Goal: Information Seeking & Learning: Learn about a topic

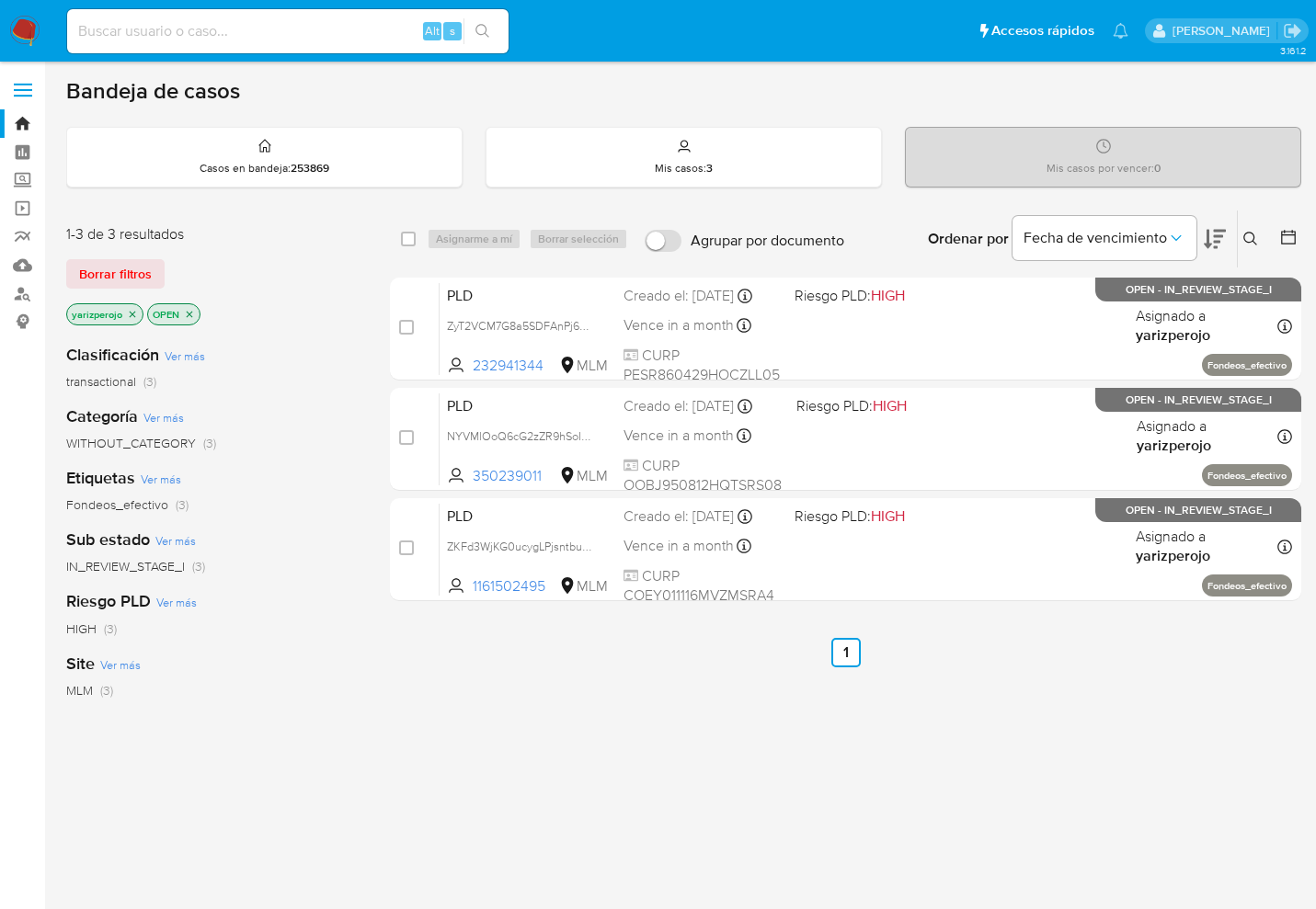
click at [170, 34] on input at bounding box center [287, 31] width 442 height 24
paste input "53725040"
type input "53725040"
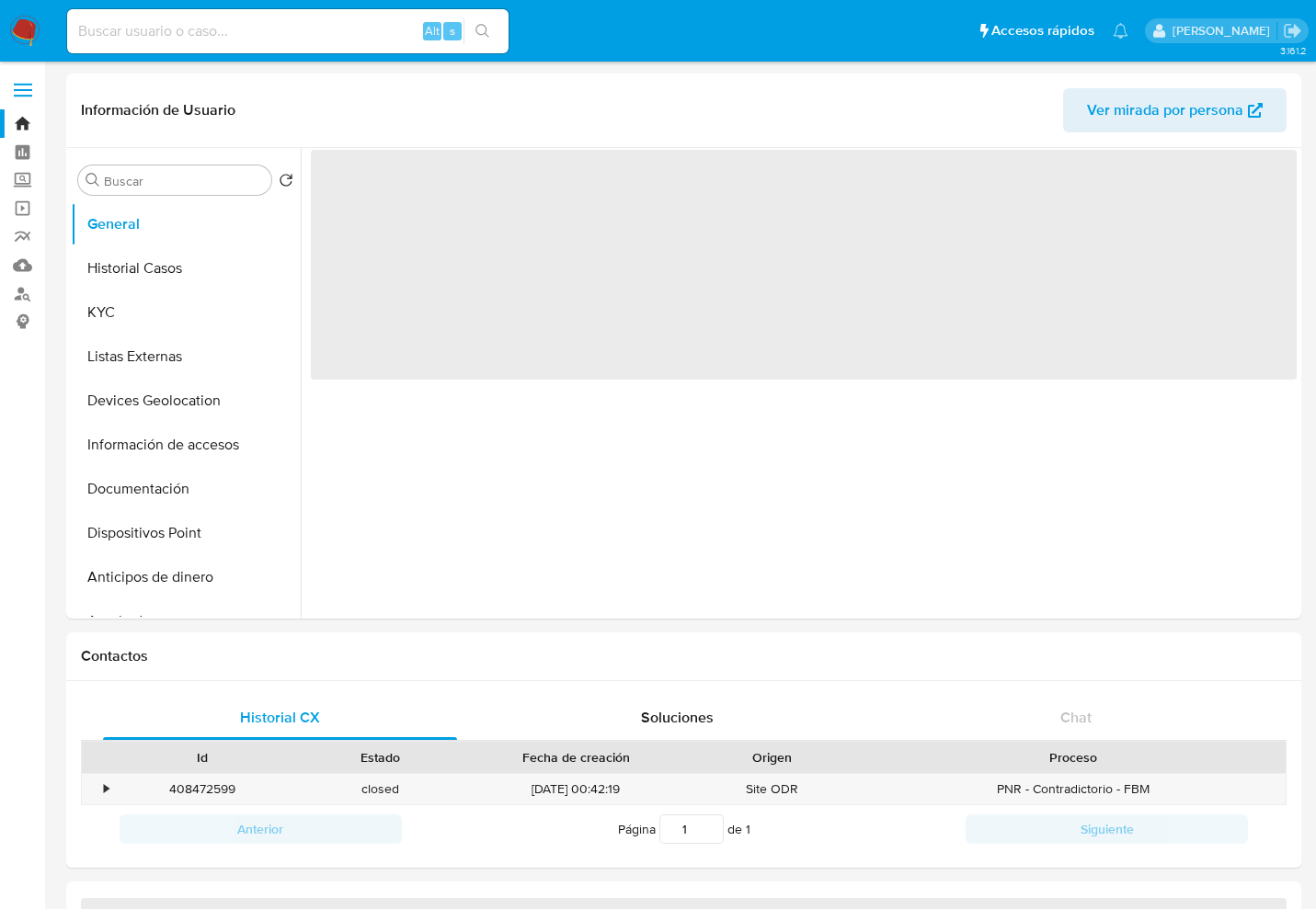
select select "10"
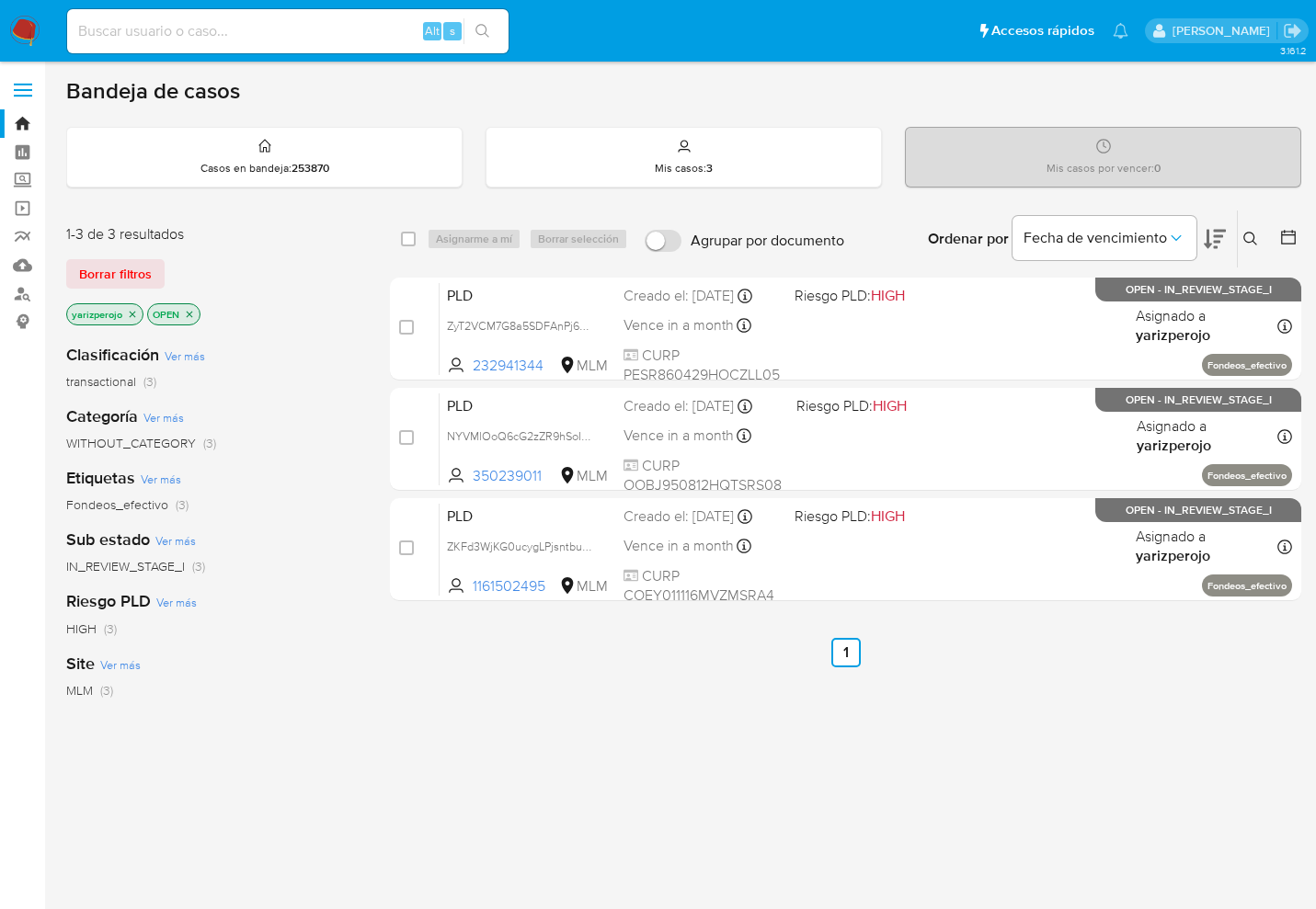
click at [272, 38] on input at bounding box center [287, 31] width 442 height 24
paste input "53725040"
type input "53725040"
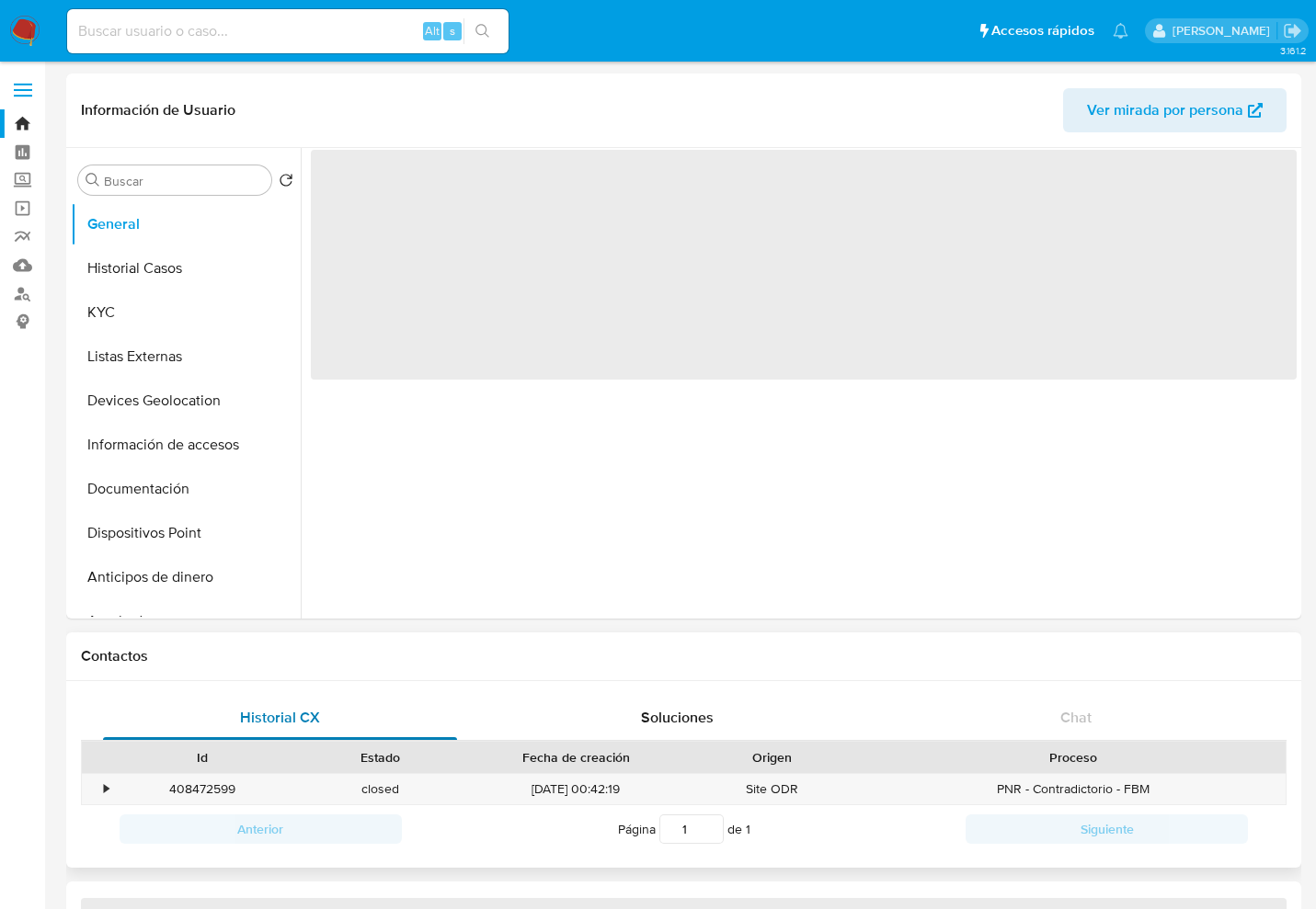
select select "10"
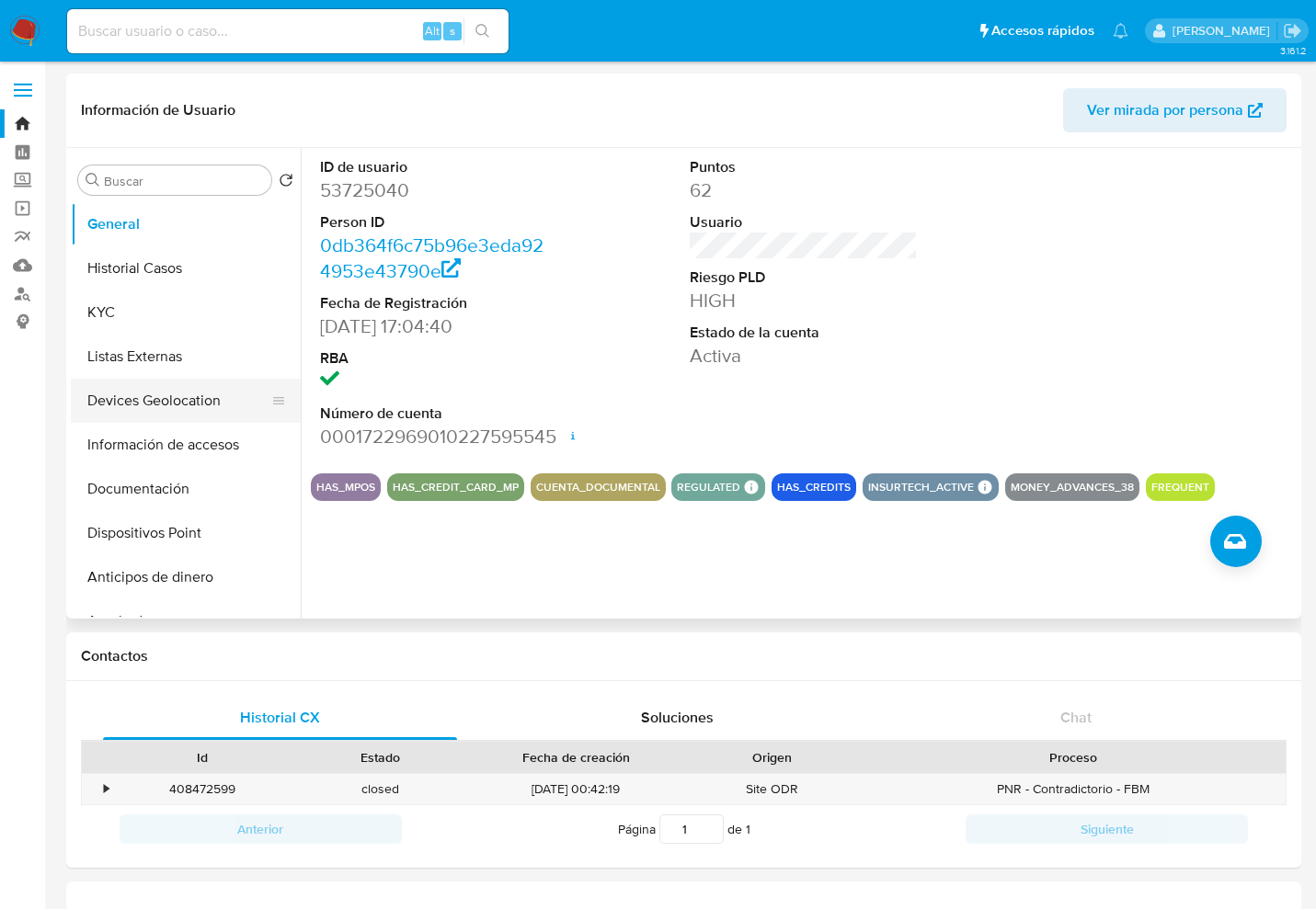
click at [145, 384] on button "Devices Geolocation" at bounding box center [178, 401] width 216 height 44
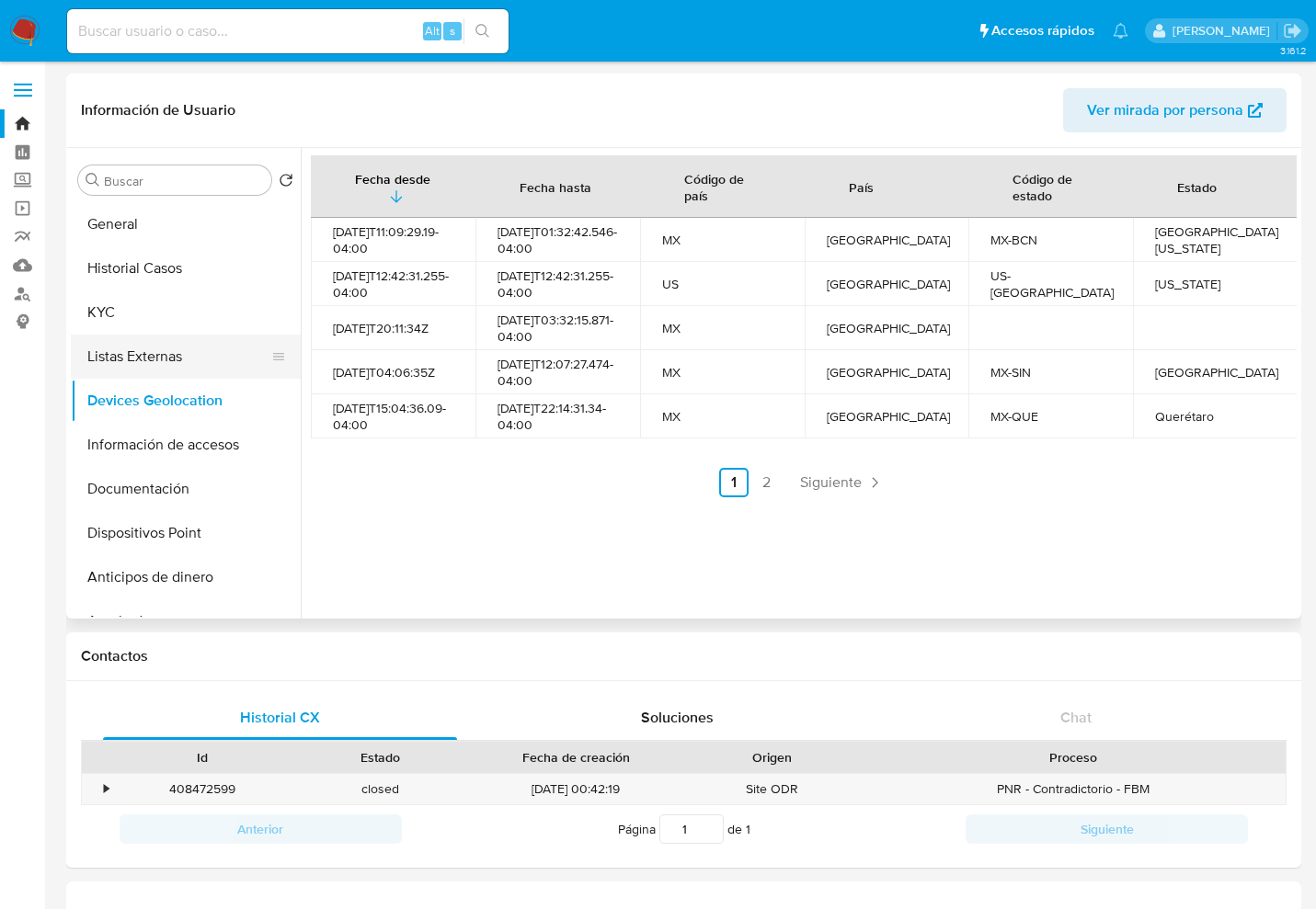
click at [137, 351] on button "Listas Externas" at bounding box center [178, 357] width 216 height 44
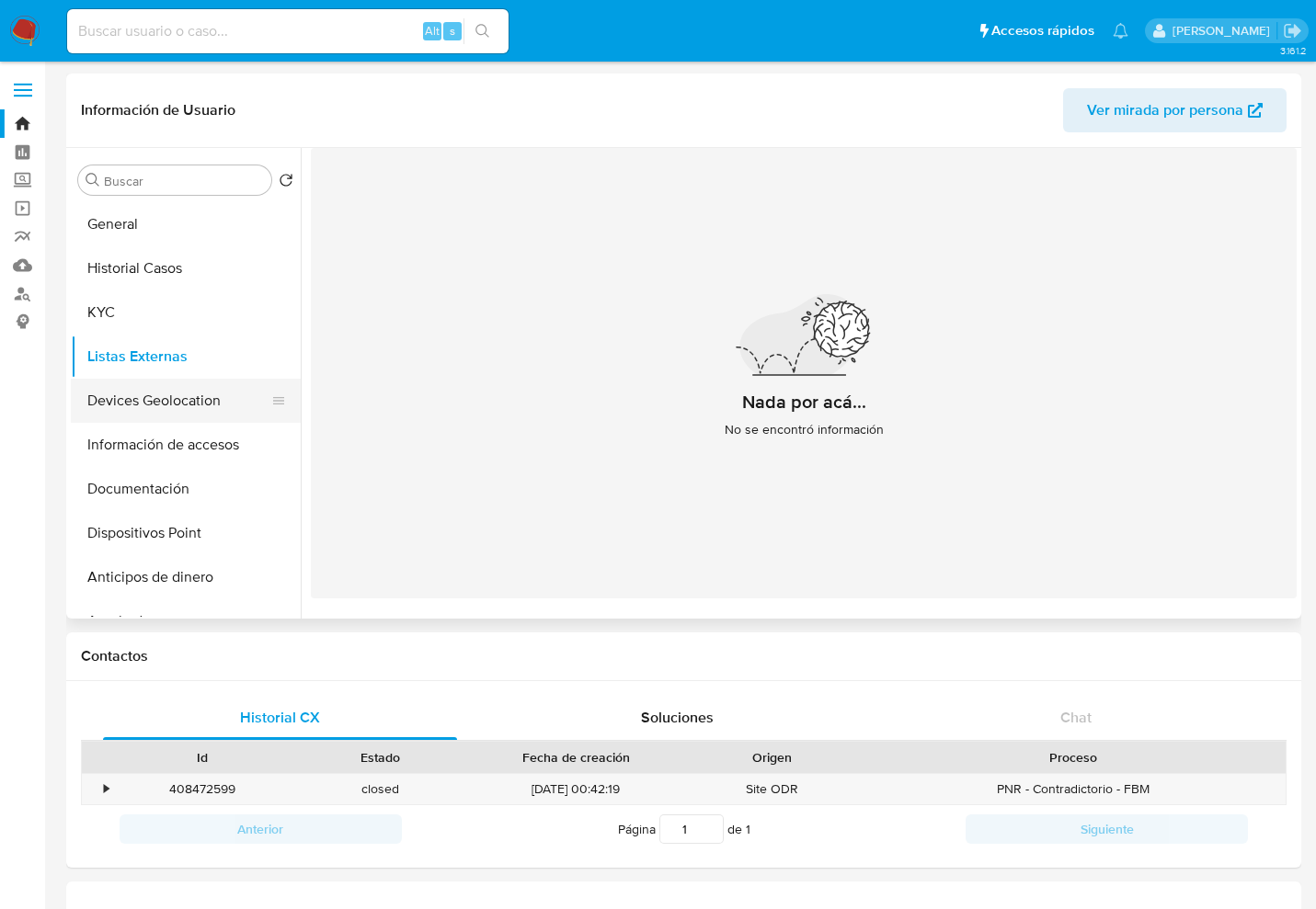
click at [184, 413] on button "Devices Geolocation" at bounding box center [178, 401] width 216 height 44
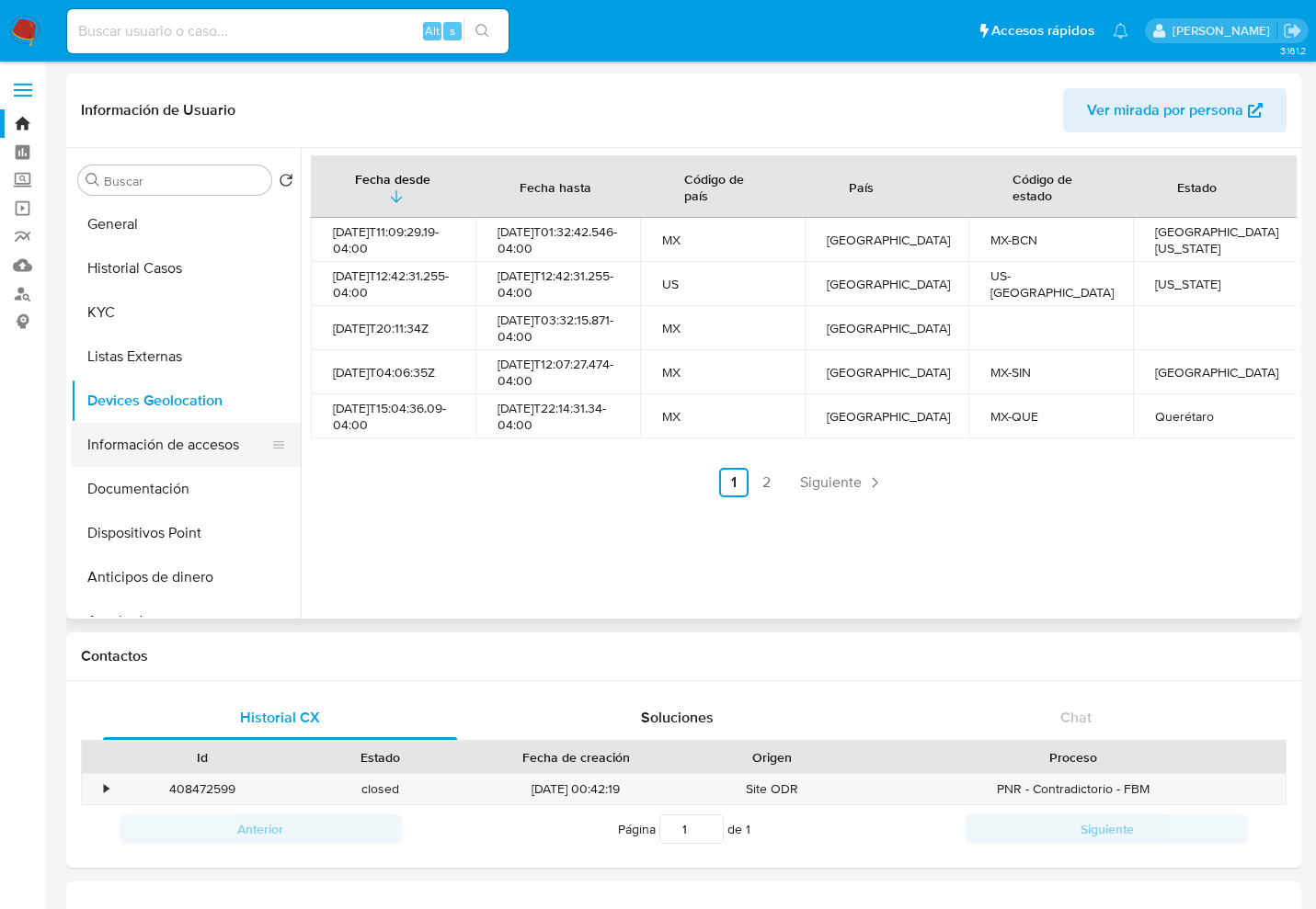
click at [194, 424] on button "Información de accesos" at bounding box center [178, 444] width 216 height 44
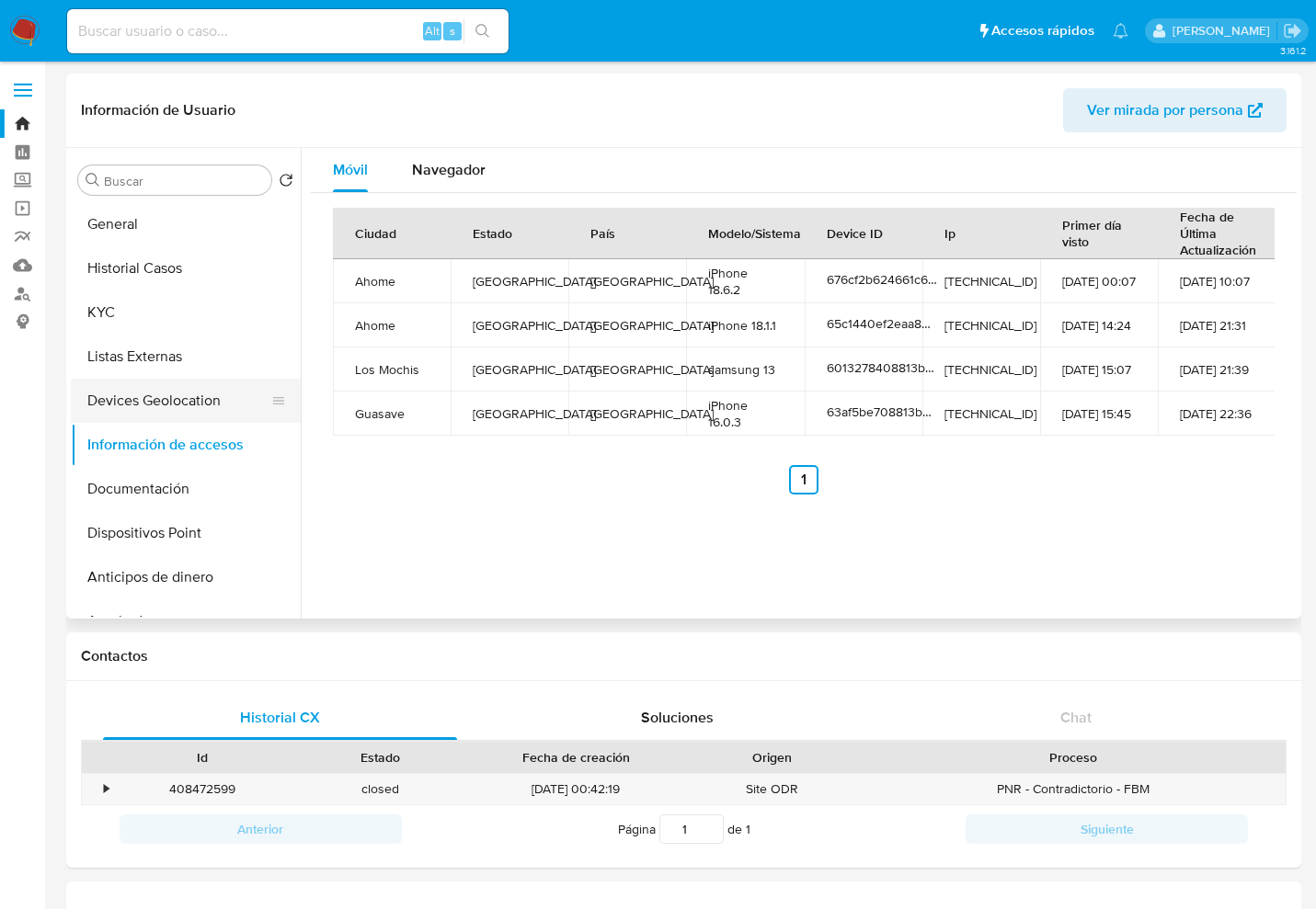
click at [192, 403] on button "Devices Geolocation" at bounding box center [178, 401] width 216 height 44
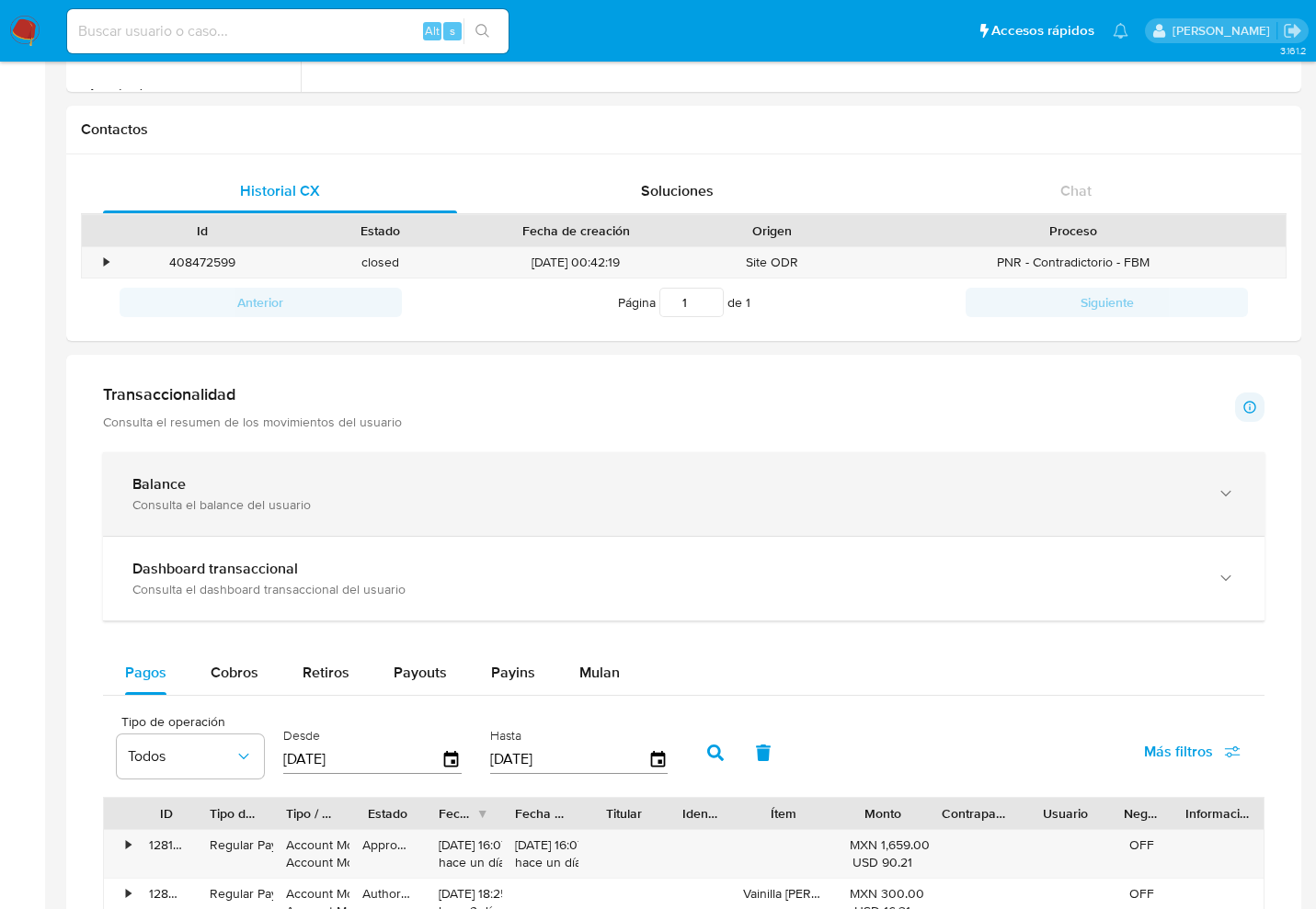
scroll to position [506, 0]
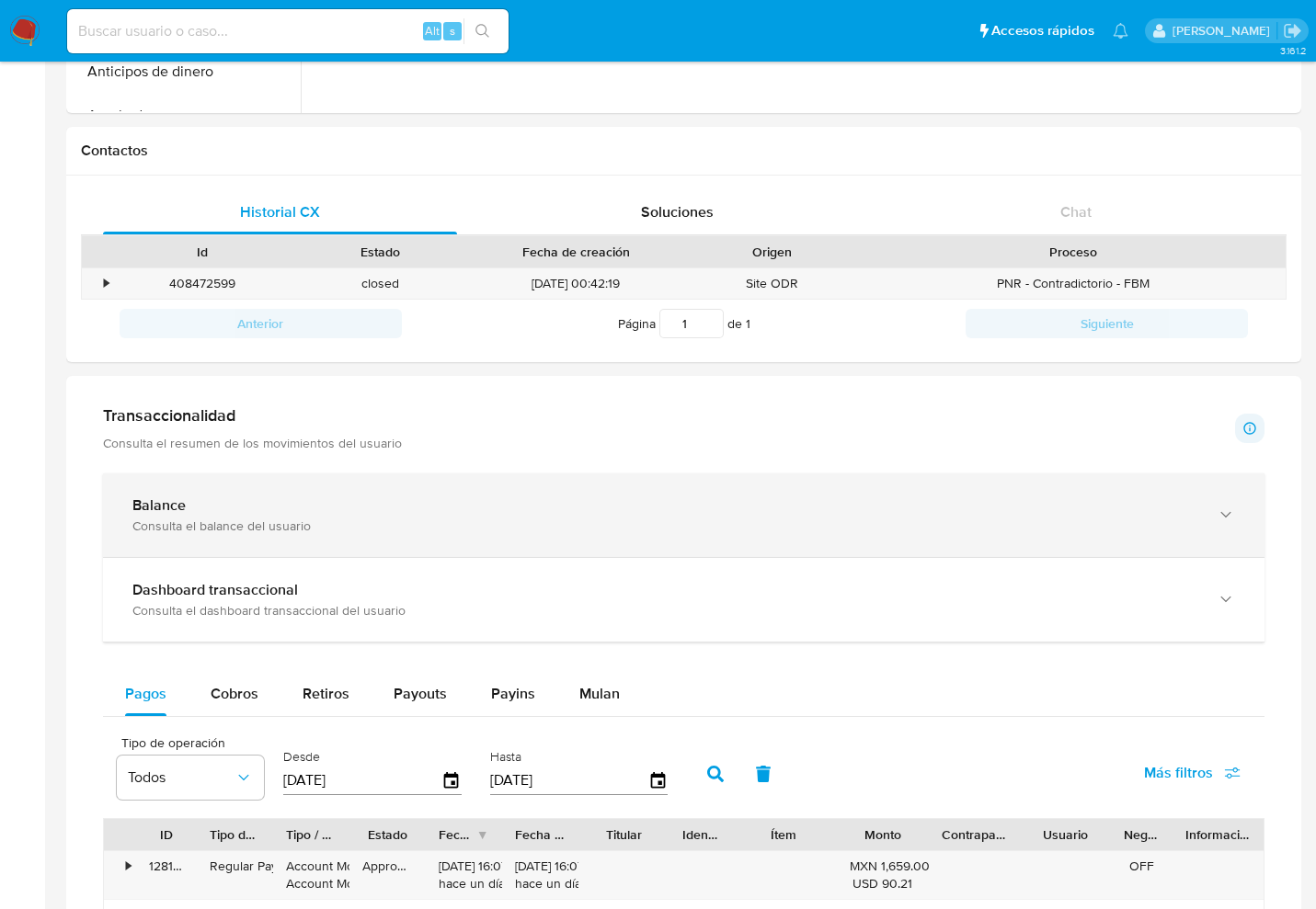
click at [302, 542] on div "Balance Consulta el balance del usuario" at bounding box center [683, 515] width 1161 height 84
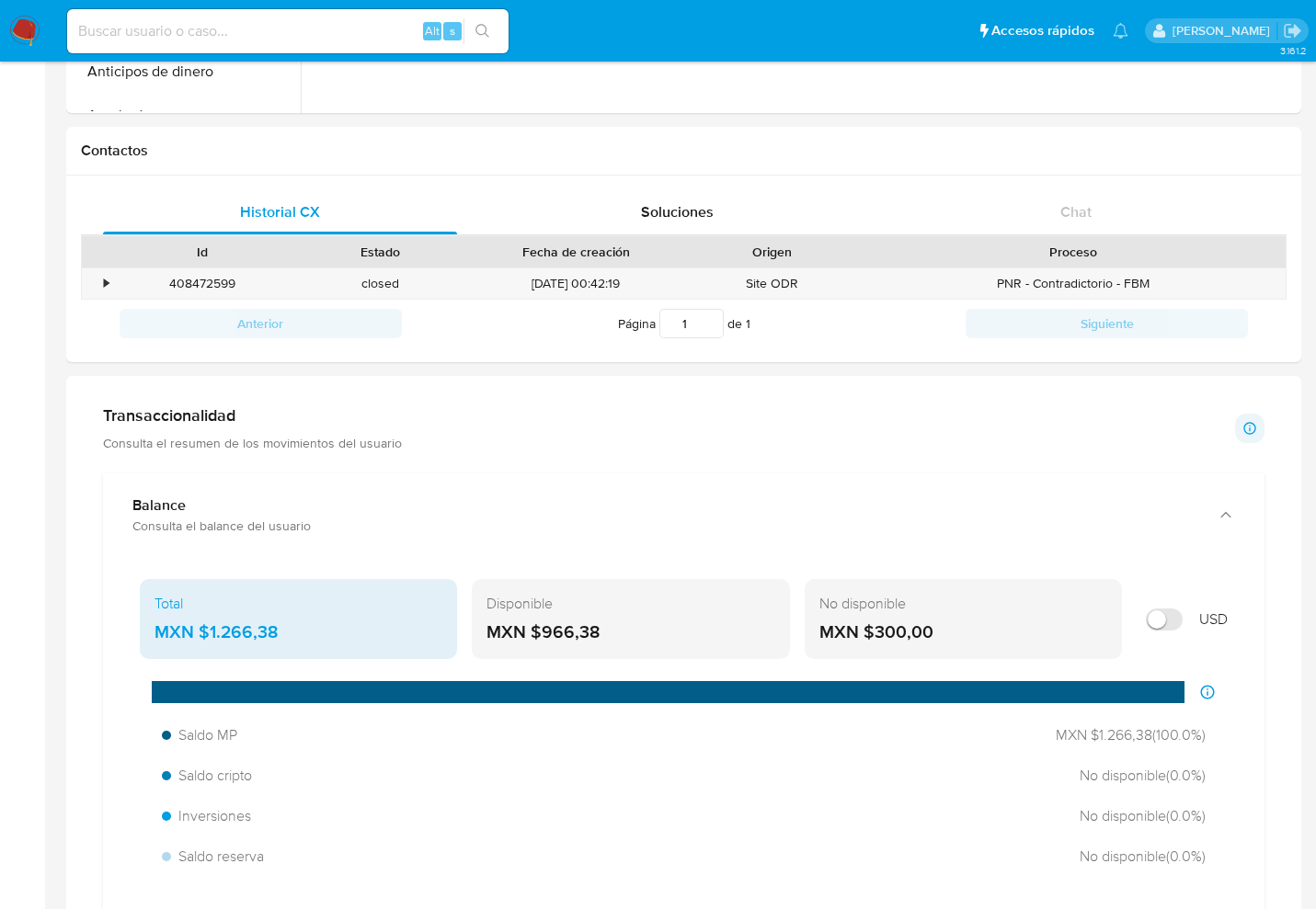
drag, startPoint x: 210, startPoint y: 634, endPoint x: 284, endPoint y: 636, distance: 74.0
click at [284, 636] on div "MXN $1.266,38" at bounding box center [299, 632] width 288 height 24
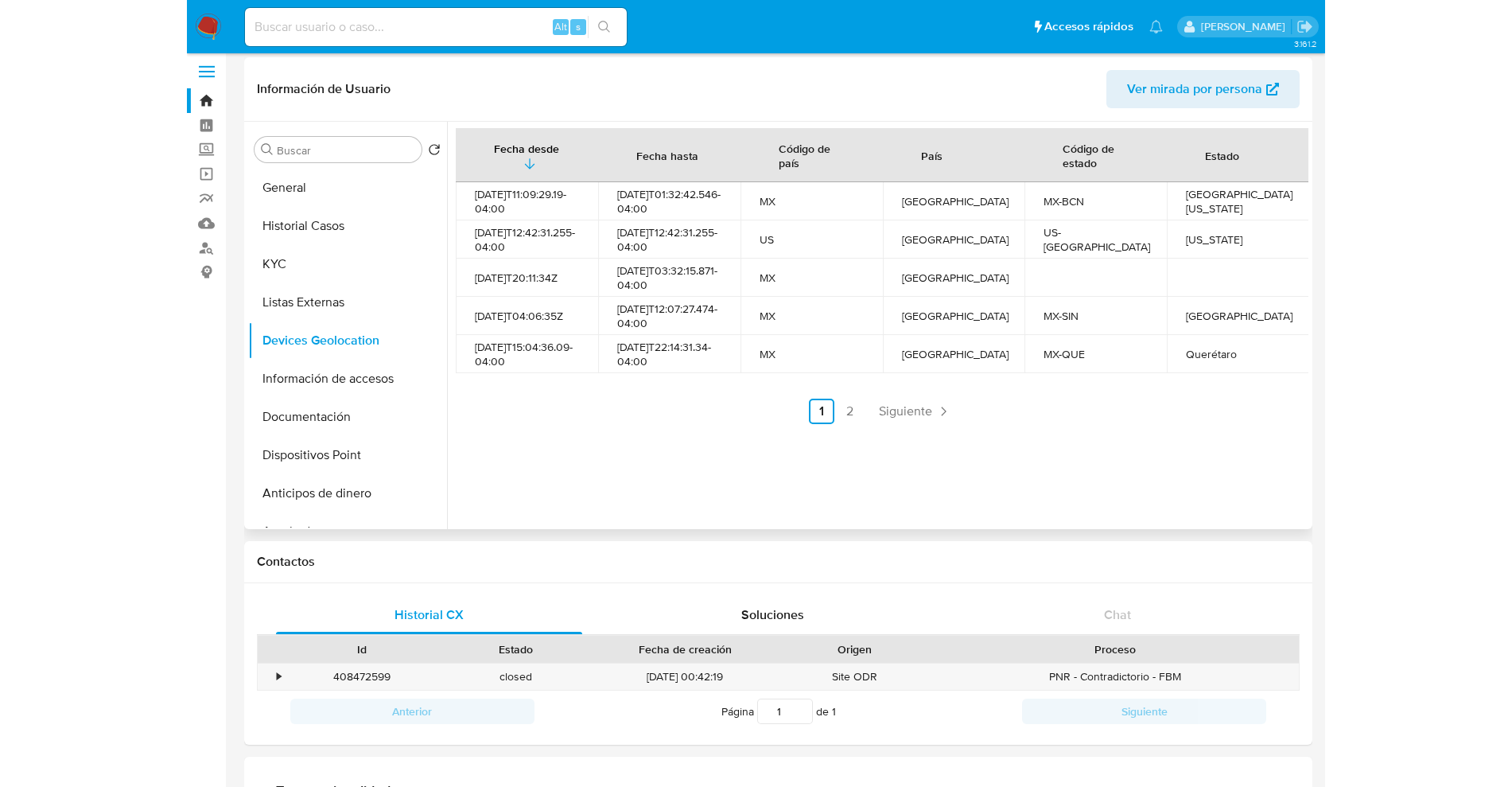
scroll to position [0, 0]
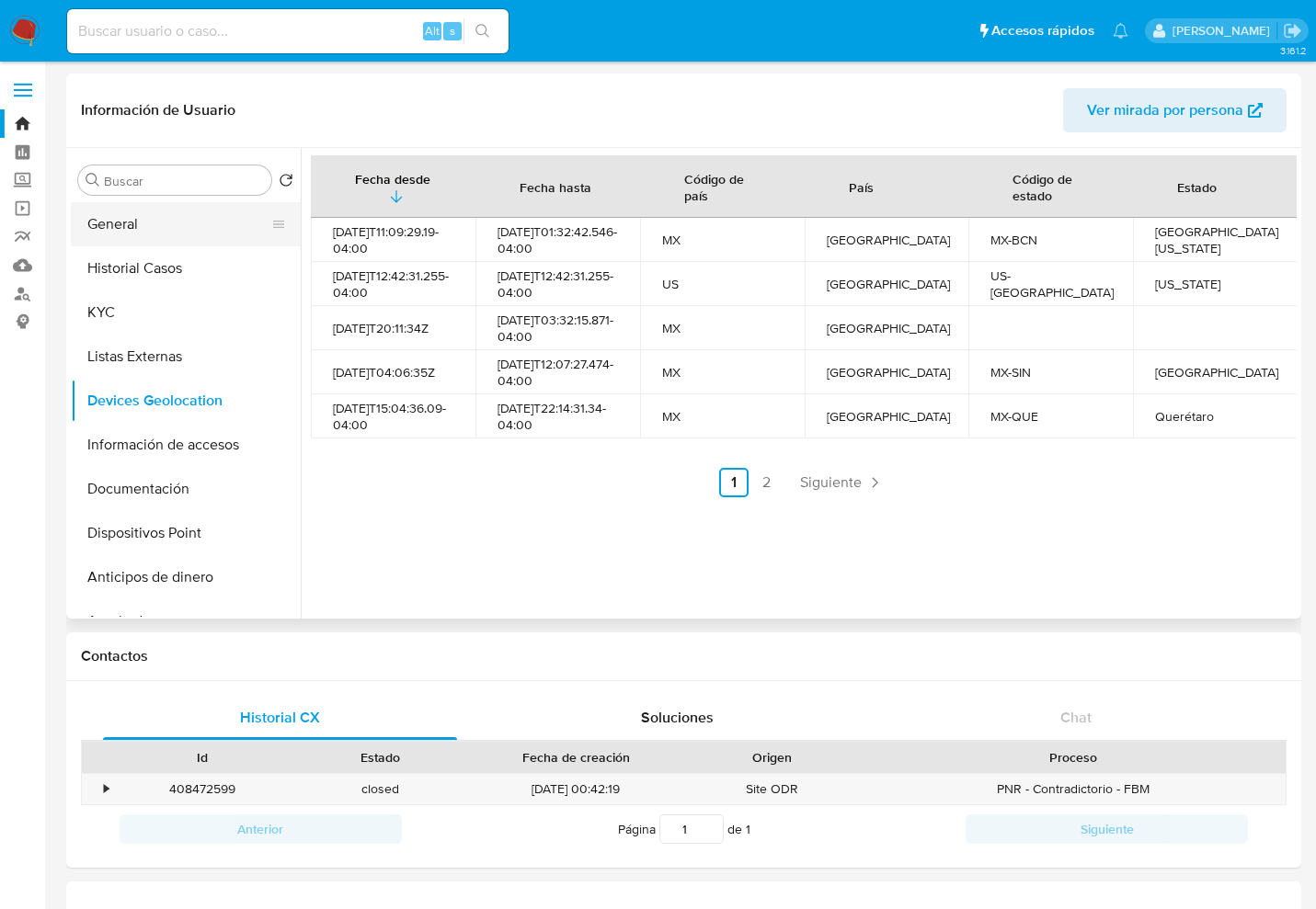
click at [146, 218] on button "General" at bounding box center [178, 224] width 216 height 44
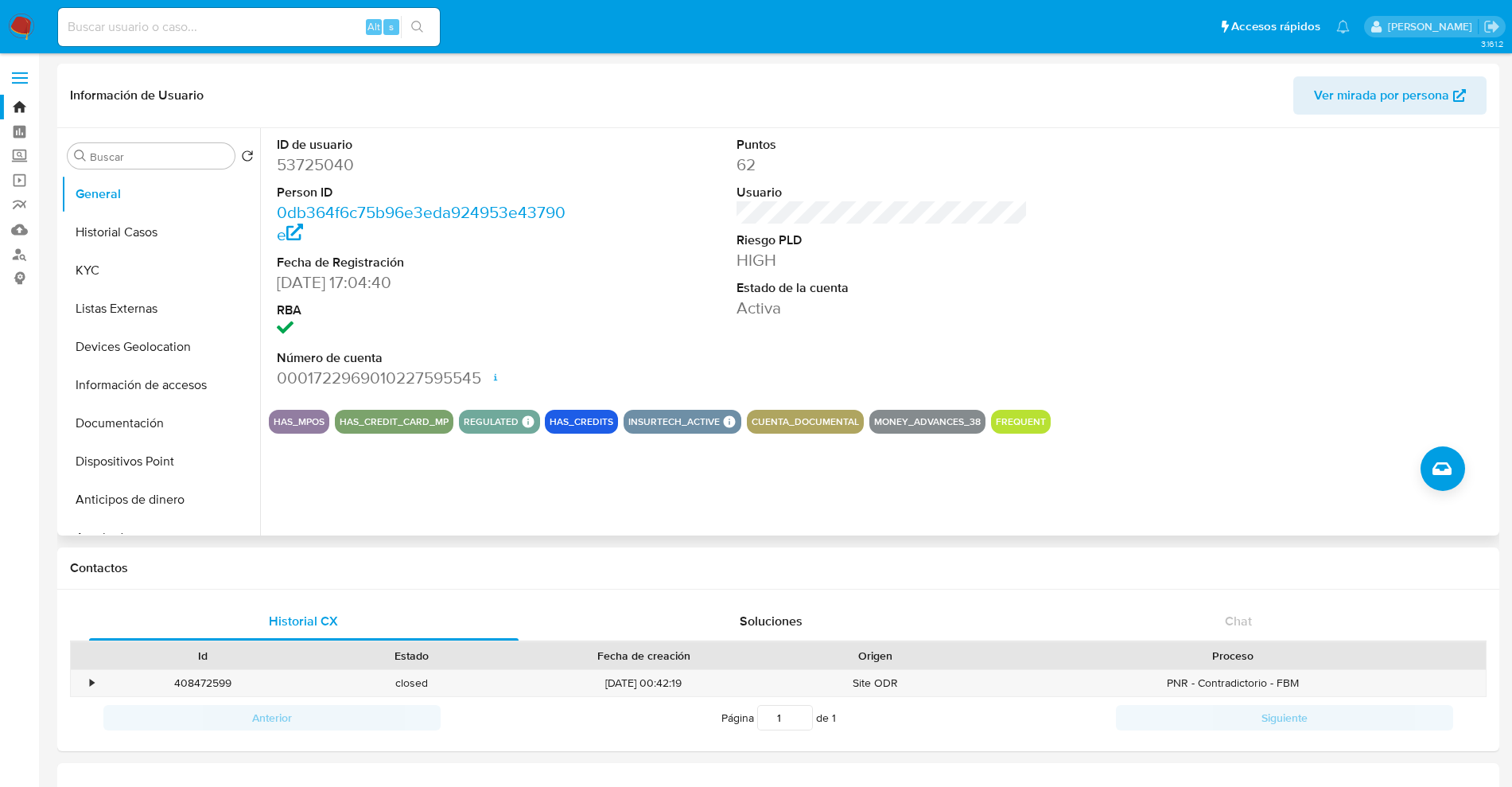
click at [294, 109] on header "Información de Usuario Ver mirada por persona" at bounding box center [778, 96] width 1417 height 38
click at [105, 223] on button "Historial Casos" at bounding box center [154, 232] width 187 height 38
